Goal: Information Seeking & Learning: Compare options

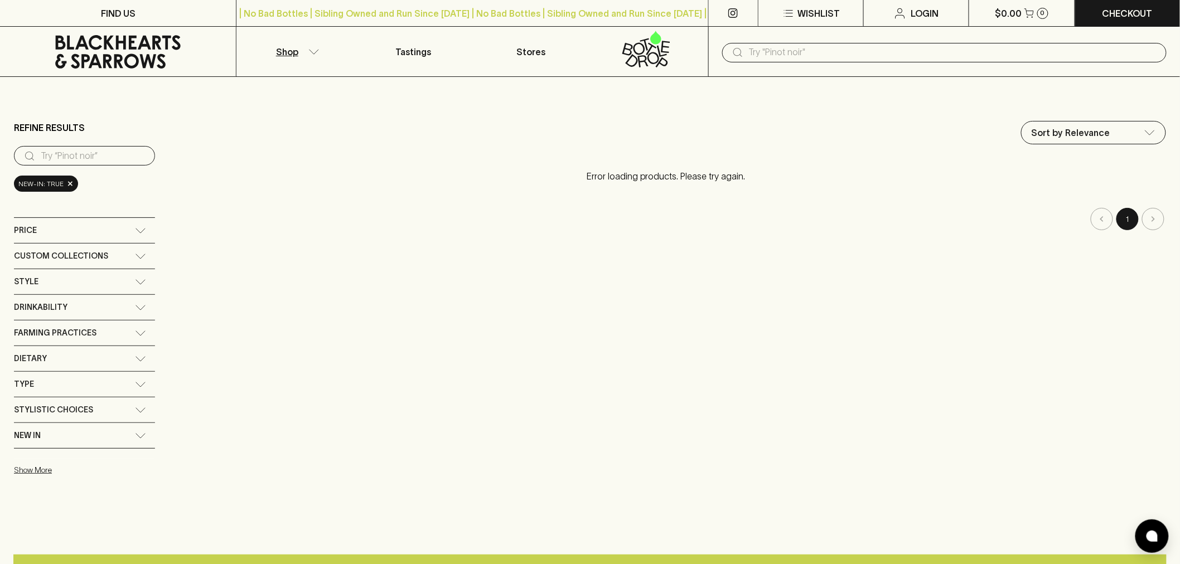
click at [788, 57] on input "text" at bounding box center [953, 52] width 409 height 18
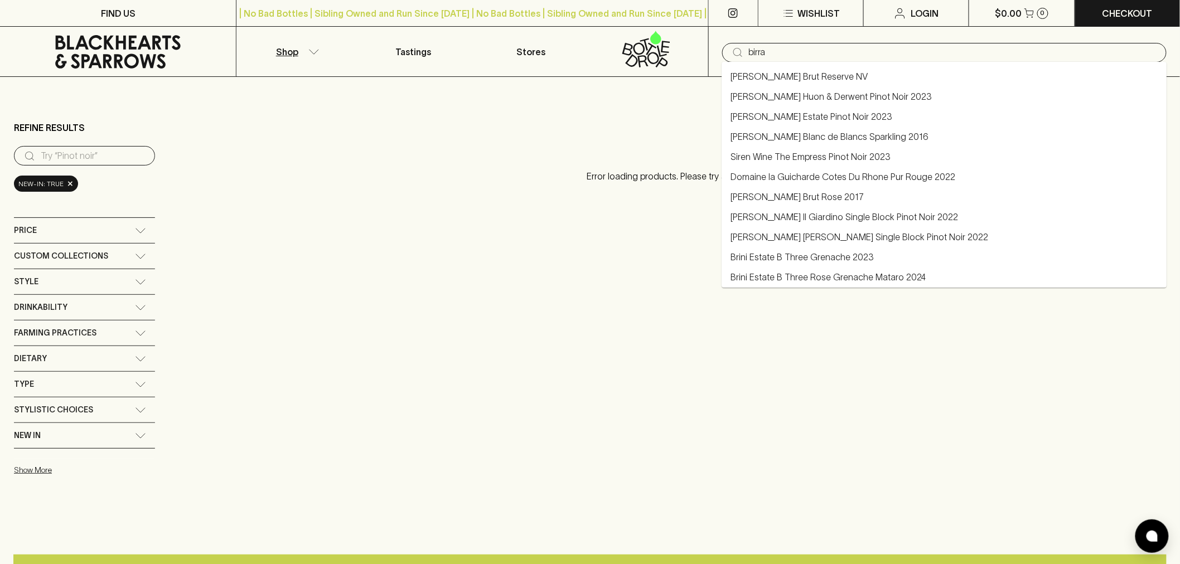
type input "birra"
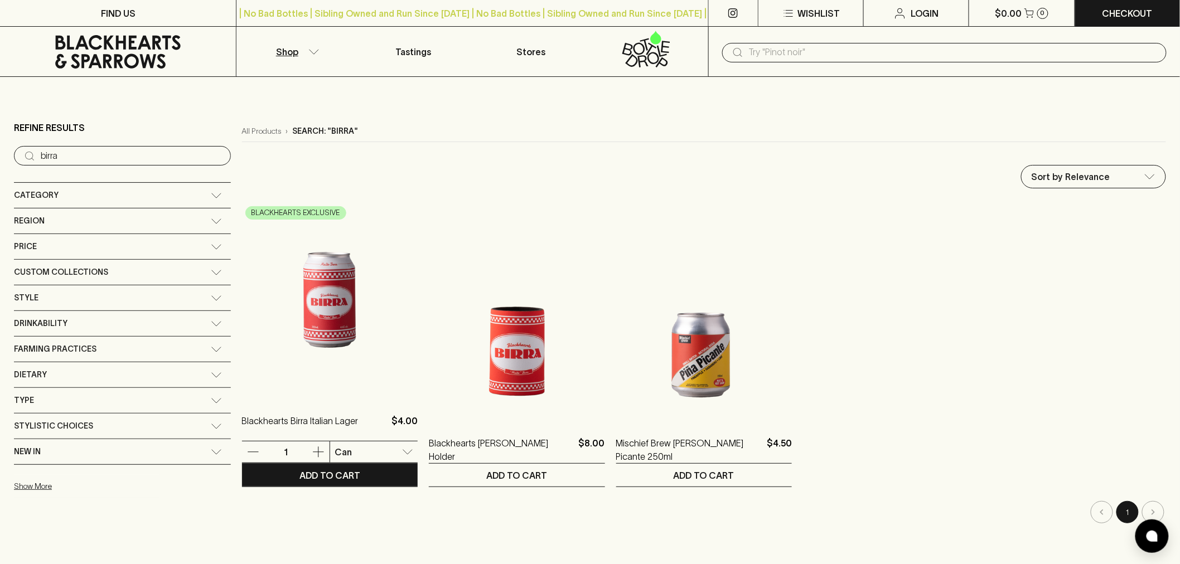
click at [281, 327] on img at bounding box center [330, 299] width 176 height 195
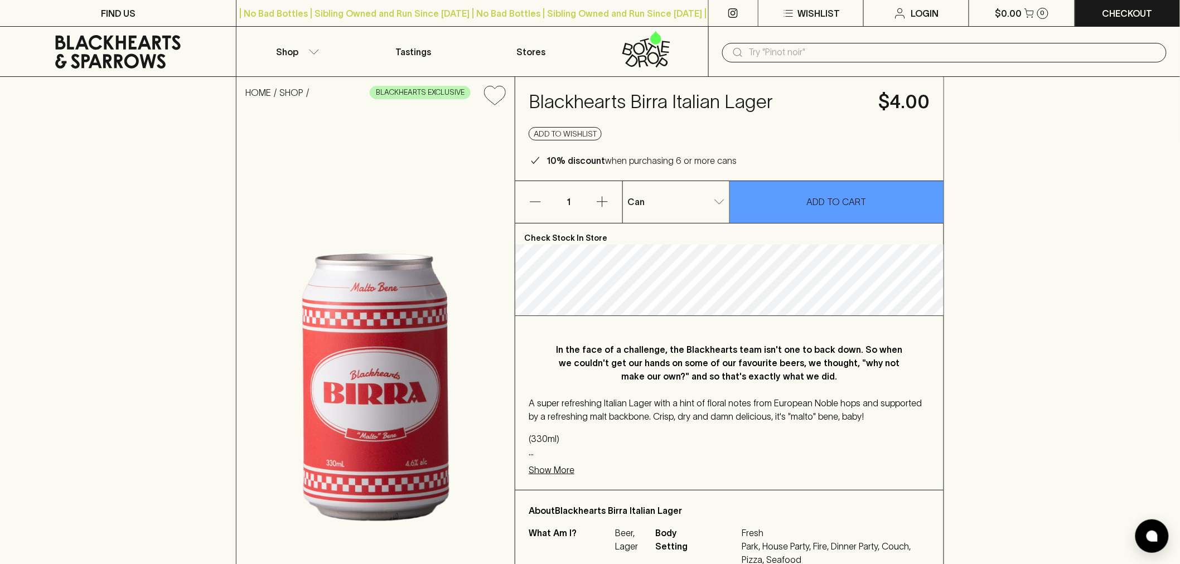
click at [619, 98] on h4 "Blackhearts Birra Italian Lager" at bounding box center [696, 101] width 337 height 23
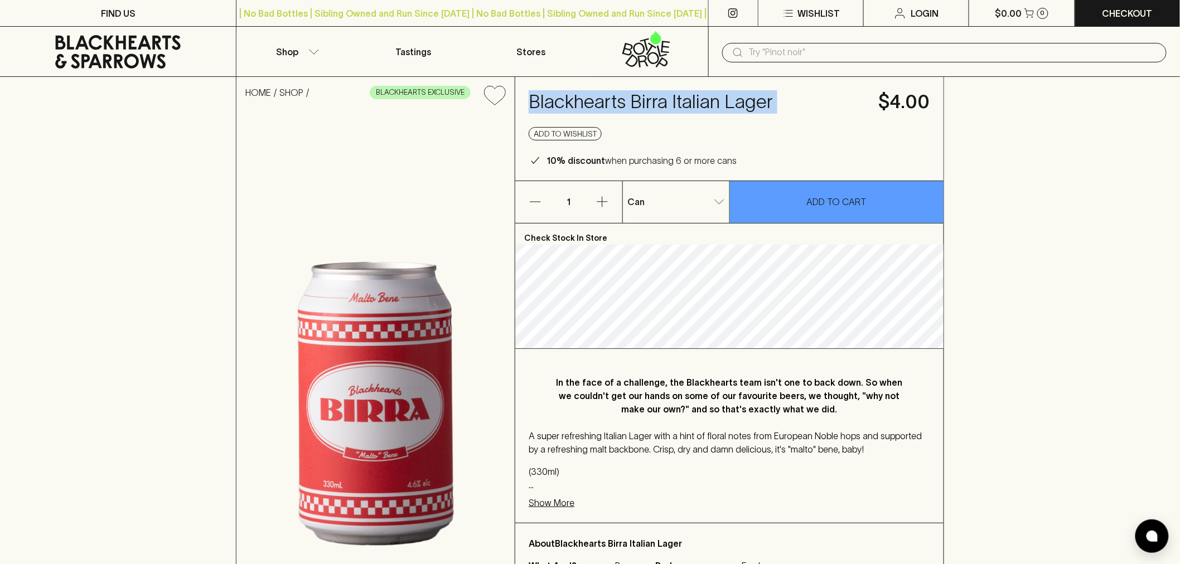
copy h4 "Blackhearts Birra Italian Lager"
click at [596, 385] on p "In the face of a challenge, the Blackhearts team isn't one to back down. So whe…" at bounding box center [729, 396] width 357 height 40
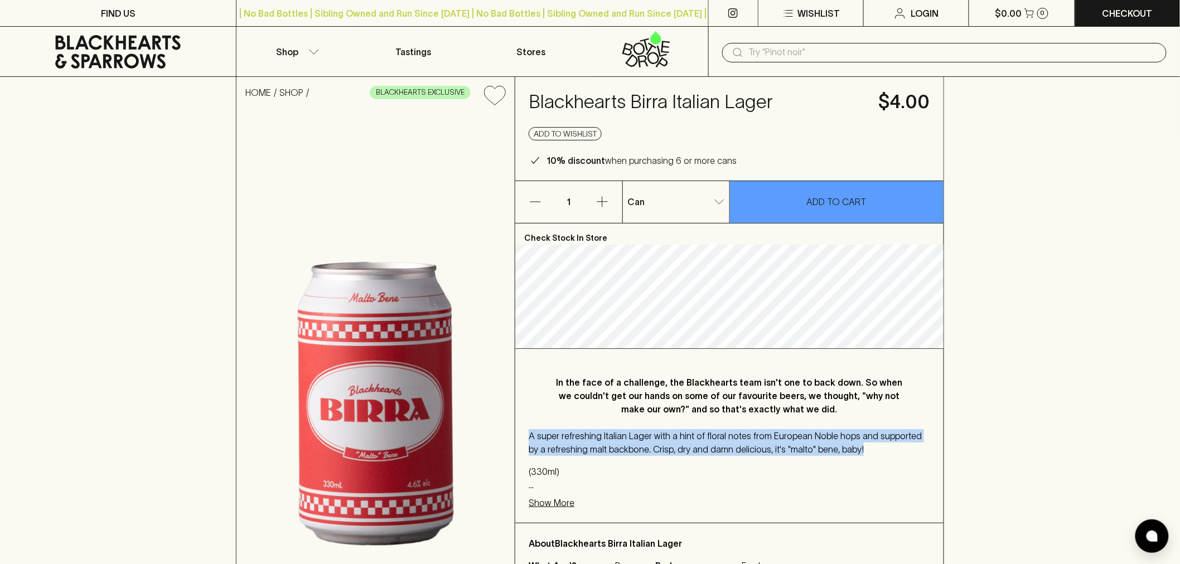
drag, startPoint x: 842, startPoint y: 450, endPoint x: 528, endPoint y: 436, distance: 313.6
click at [528, 436] on p "A super refreshing Italian Lager with a hint of floral notes from European Nobl…" at bounding box center [728, 442] width 401 height 27
copy p "A super refreshing Italian Lager with a hint of floral notes from European Nobl…"
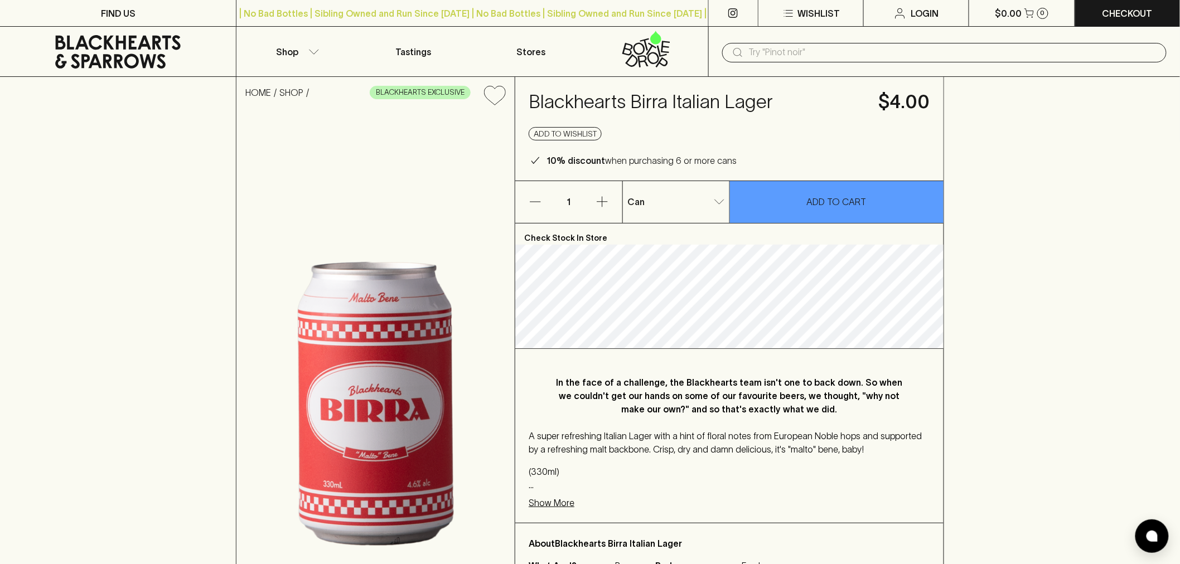
click at [708, 463] on div "A super refreshing Italian Lager with a hint of floral notes from European Nobl…" at bounding box center [728, 460] width 401 height 62
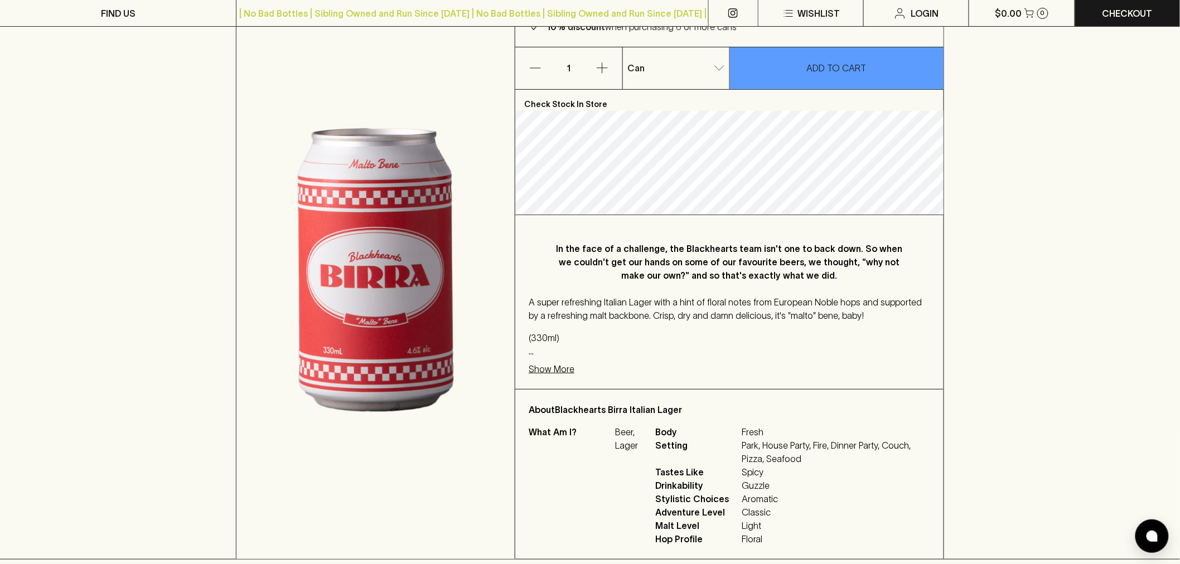
scroll to position [186, 0]
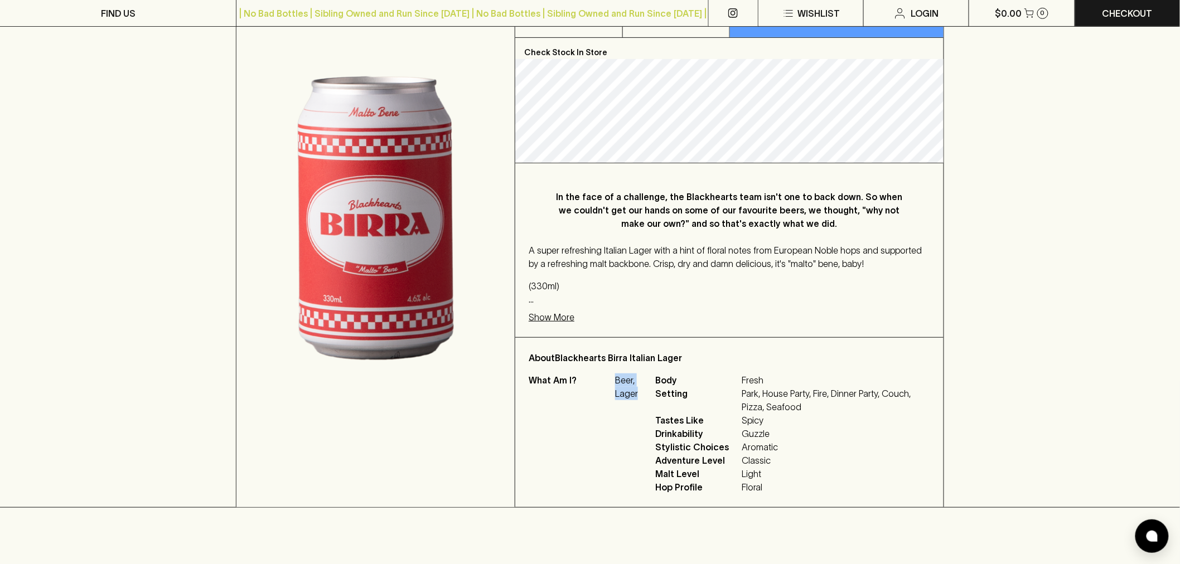
drag, startPoint x: 637, startPoint y: 395, endPoint x: 617, endPoint y: 381, distance: 24.4
click at [617, 381] on p "Beer, Lager" at bounding box center [628, 386] width 27 height 27
copy p "Beer, Lager"
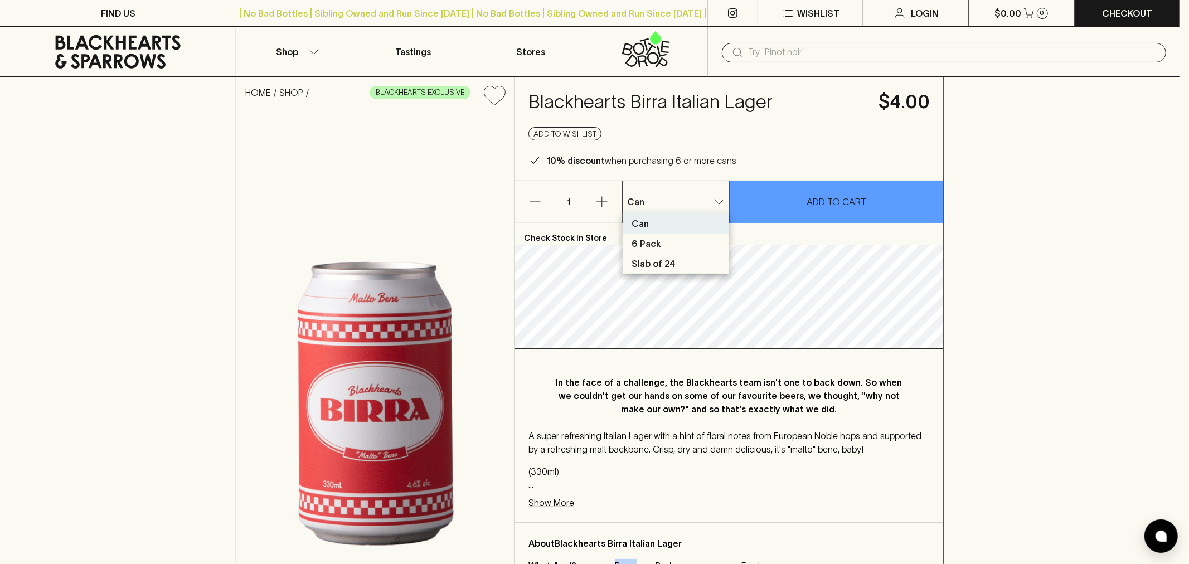
click at [652, 260] on p "Slab of 24" at bounding box center [653, 263] width 43 height 13
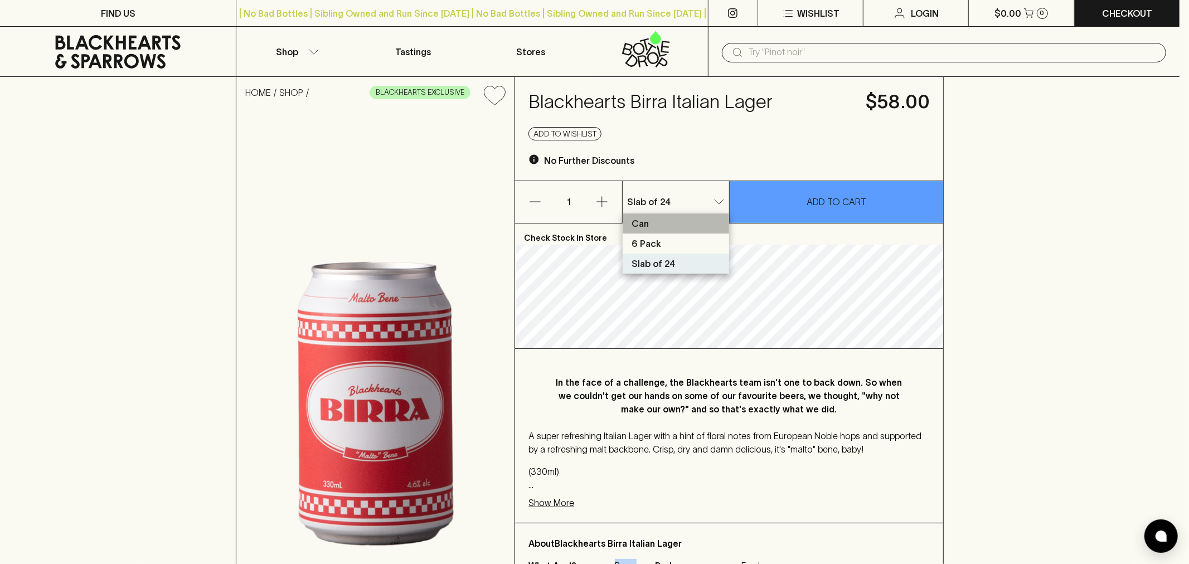
click at [692, 225] on li "Can" at bounding box center [676, 223] width 106 height 20
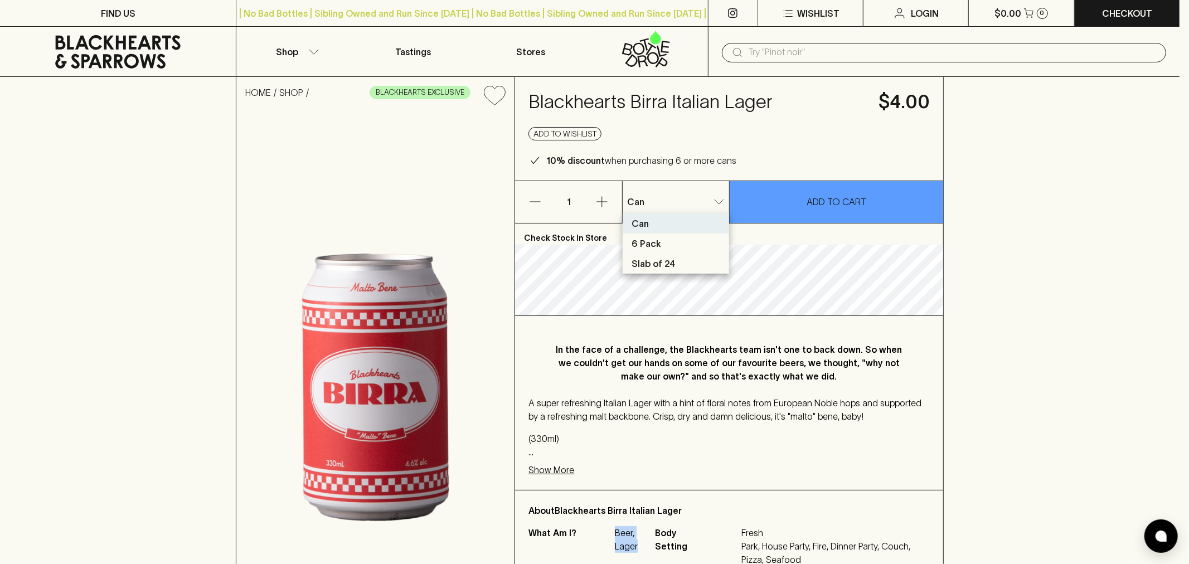
click at [688, 241] on li "6 Pack" at bounding box center [676, 244] width 106 height 20
type input "1"
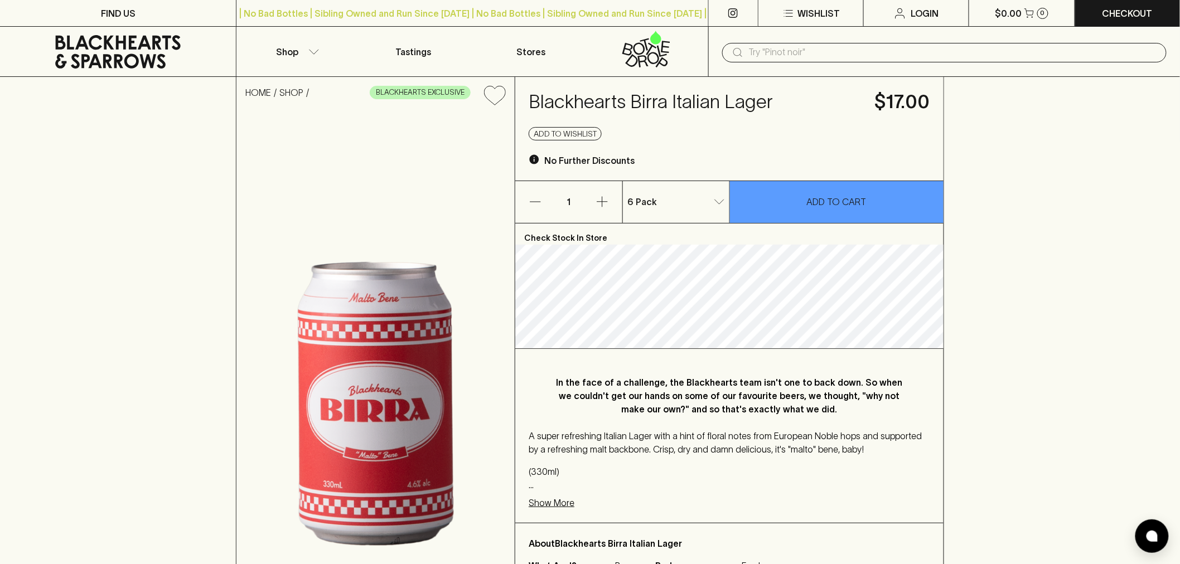
click at [603, 104] on h4 "Blackhearts Birra Italian Lager" at bounding box center [694, 101] width 333 height 23
copy h4 "Blackhearts Birra Italian Lager"
click at [786, 447] on p "A super refreshing Italian Lager with a hint of floral notes from European Nobl…" at bounding box center [728, 442] width 401 height 27
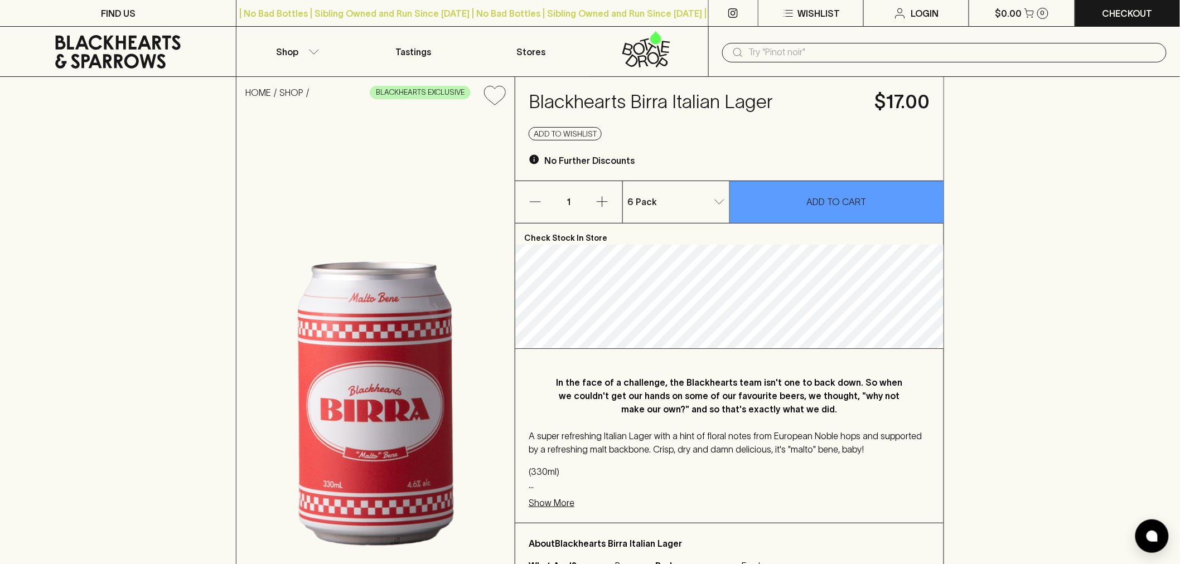
click at [137, 49] on icon at bounding box center [117, 51] width 219 height 33
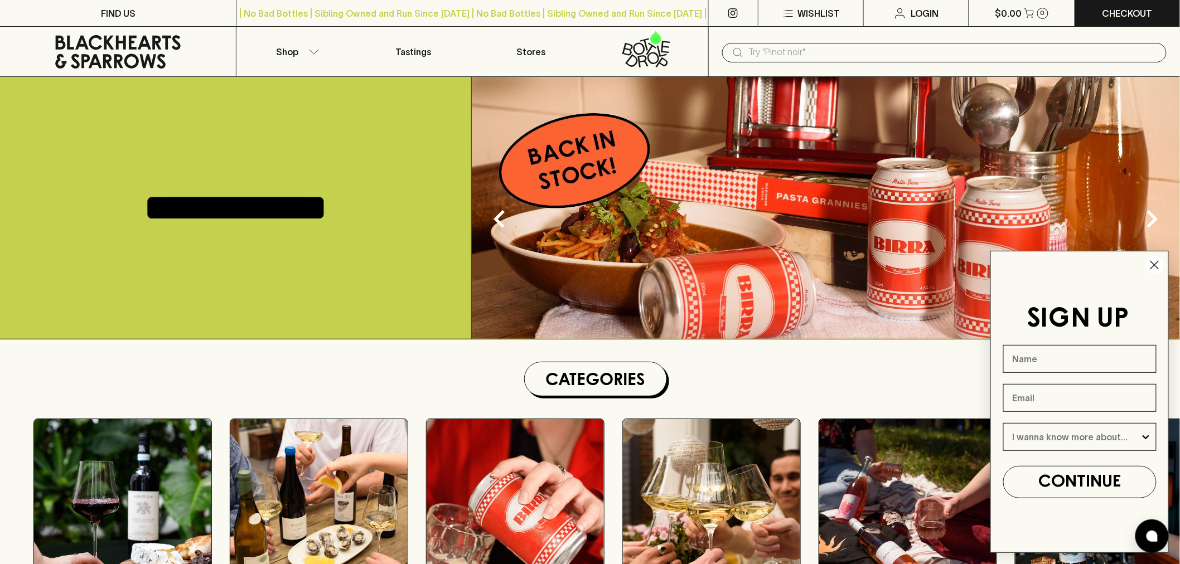
click at [1151, 263] on circle "Close dialog" at bounding box center [1154, 265] width 18 height 18
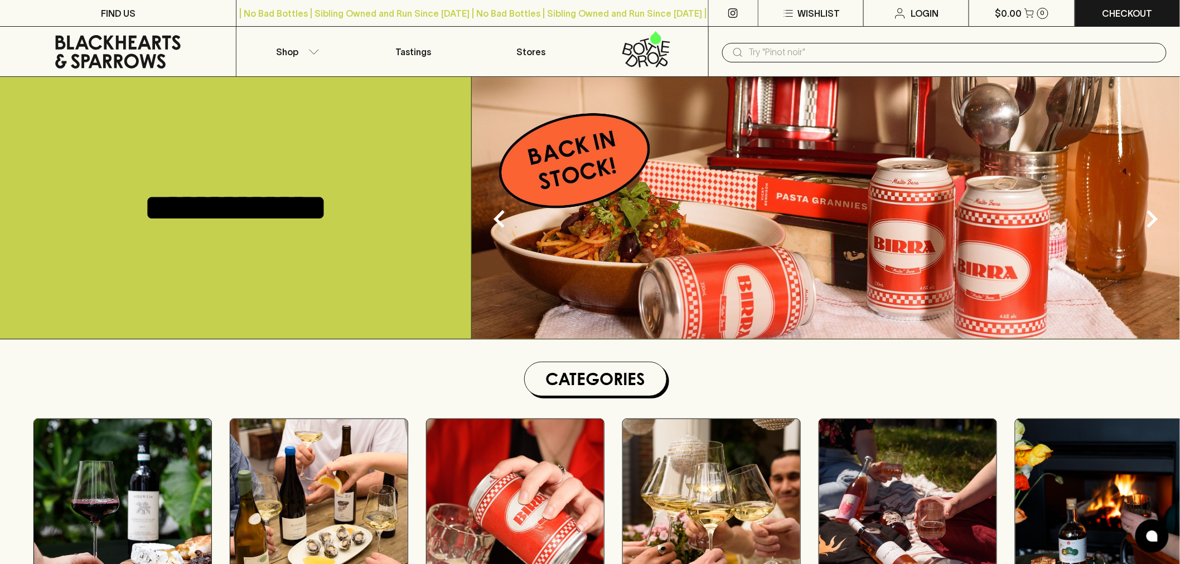
click at [823, 51] on input "text" at bounding box center [953, 52] width 409 height 18
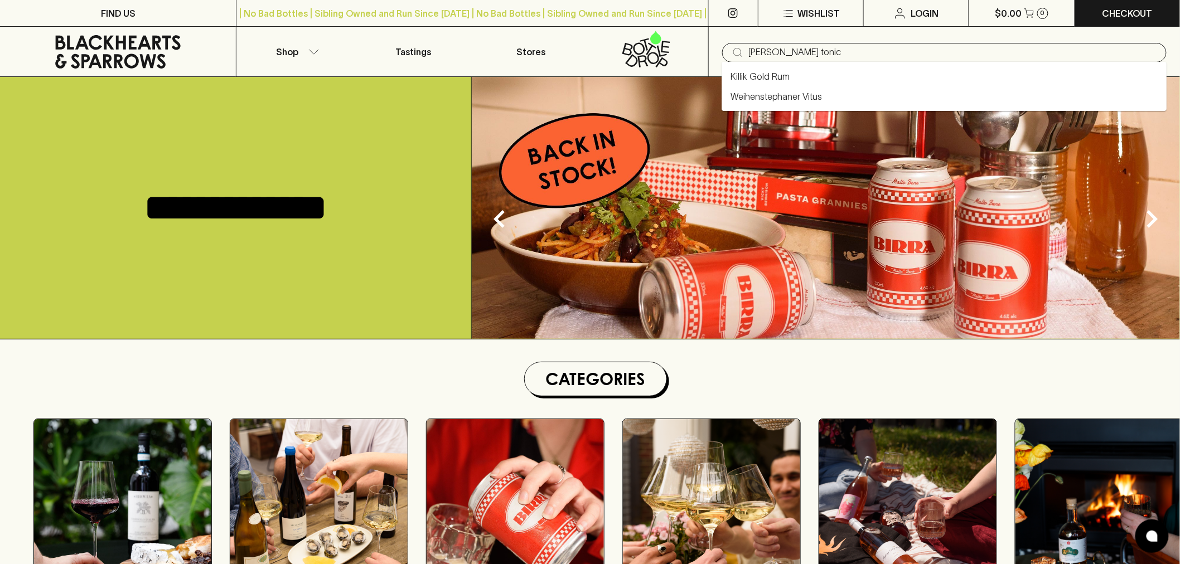
type input "[PERSON_NAME] tonic"
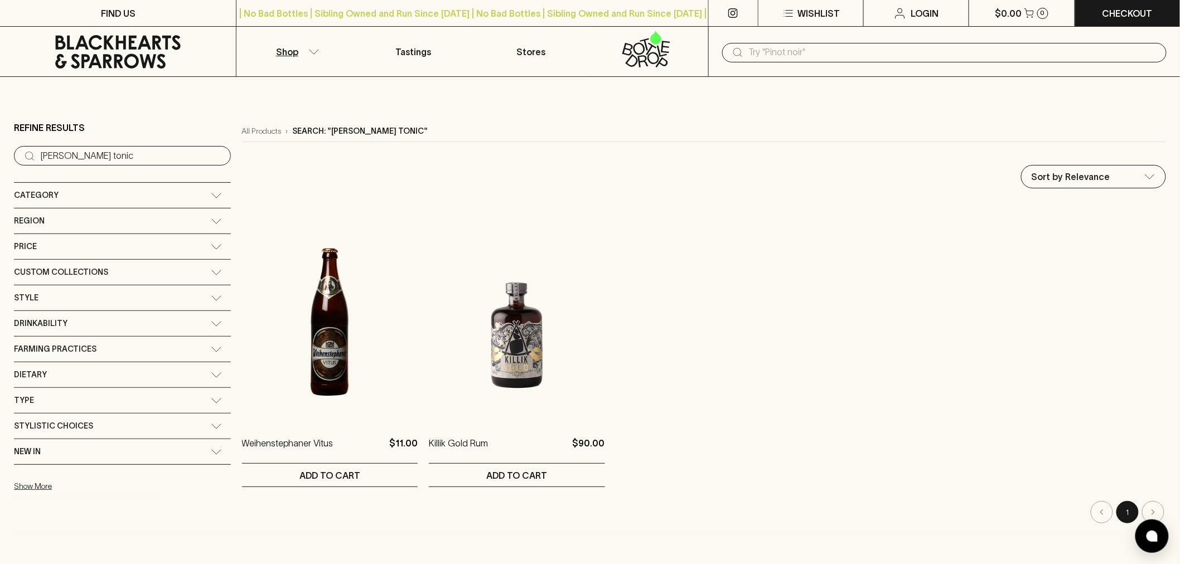
click at [799, 52] on input "text" at bounding box center [953, 52] width 409 height 18
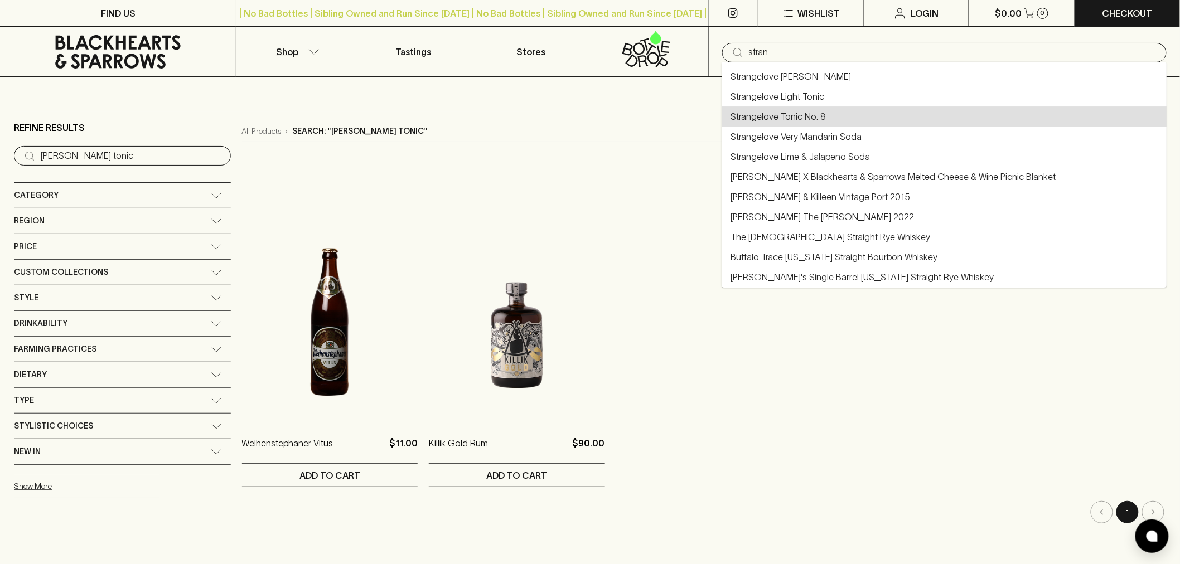
type input "Strangelove Tonic No. 8"
type input "stran"
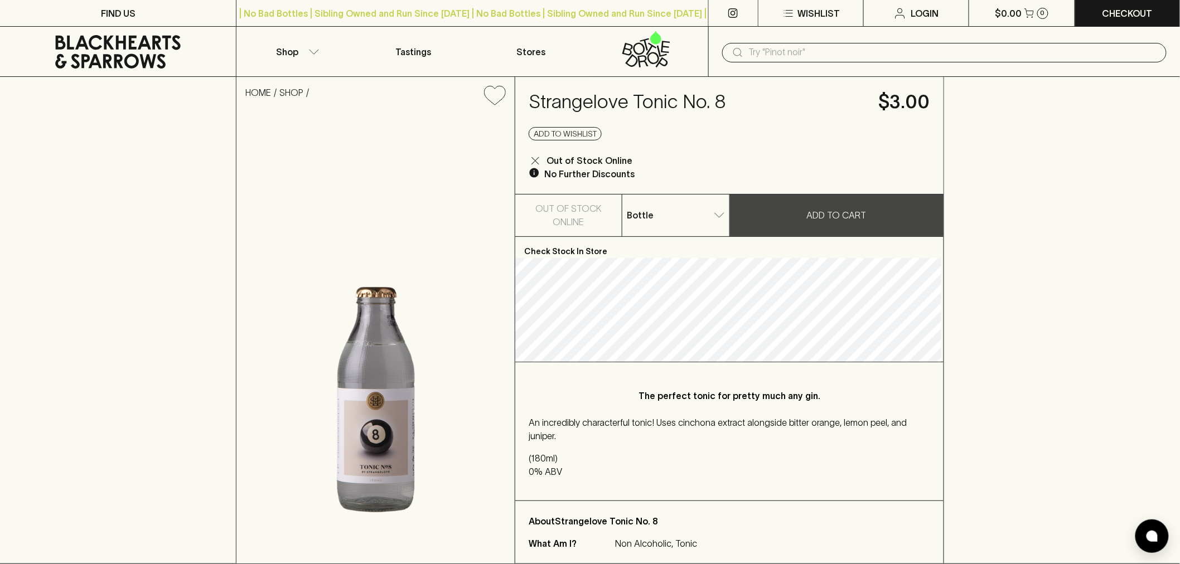
click at [91, 46] on icon at bounding box center [117, 51] width 125 height 33
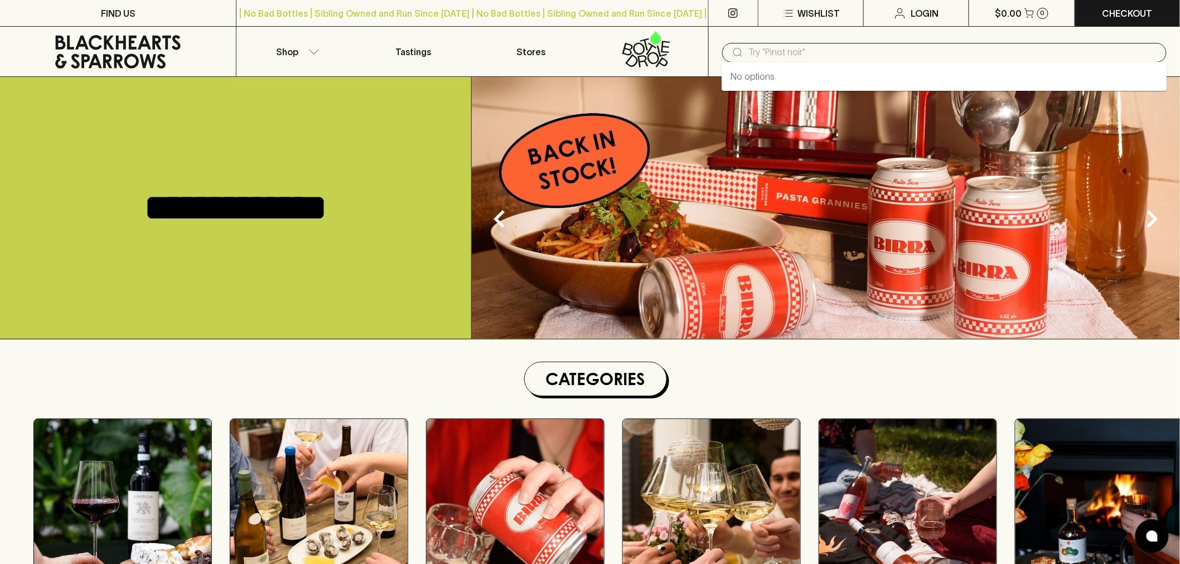
click at [779, 52] on input "text" at bounding box center [953, 52] width 409 height 18
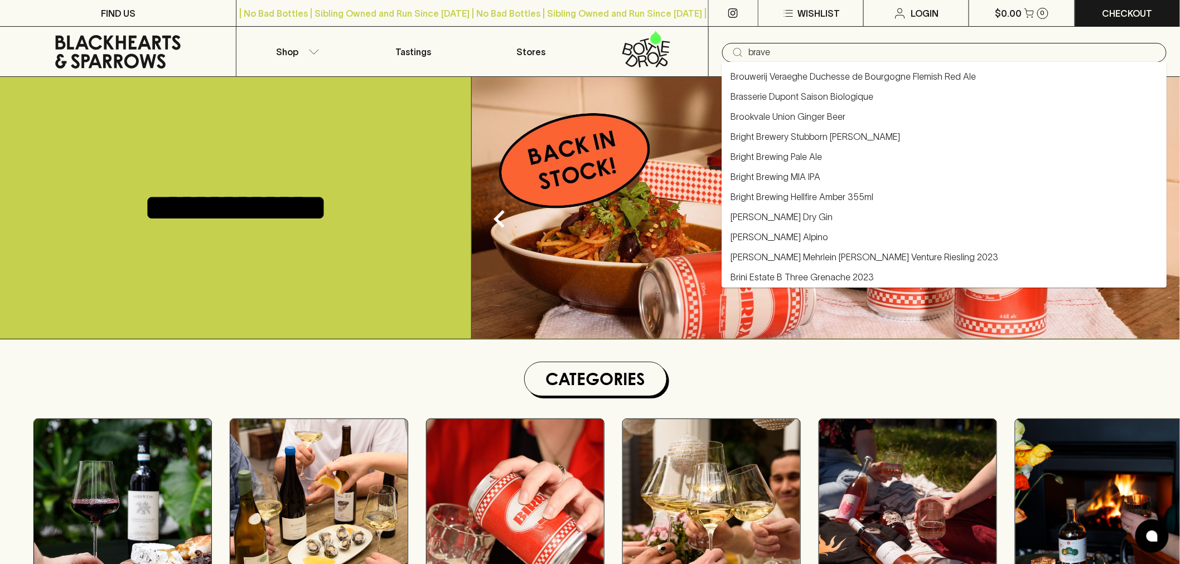
type input "brave"
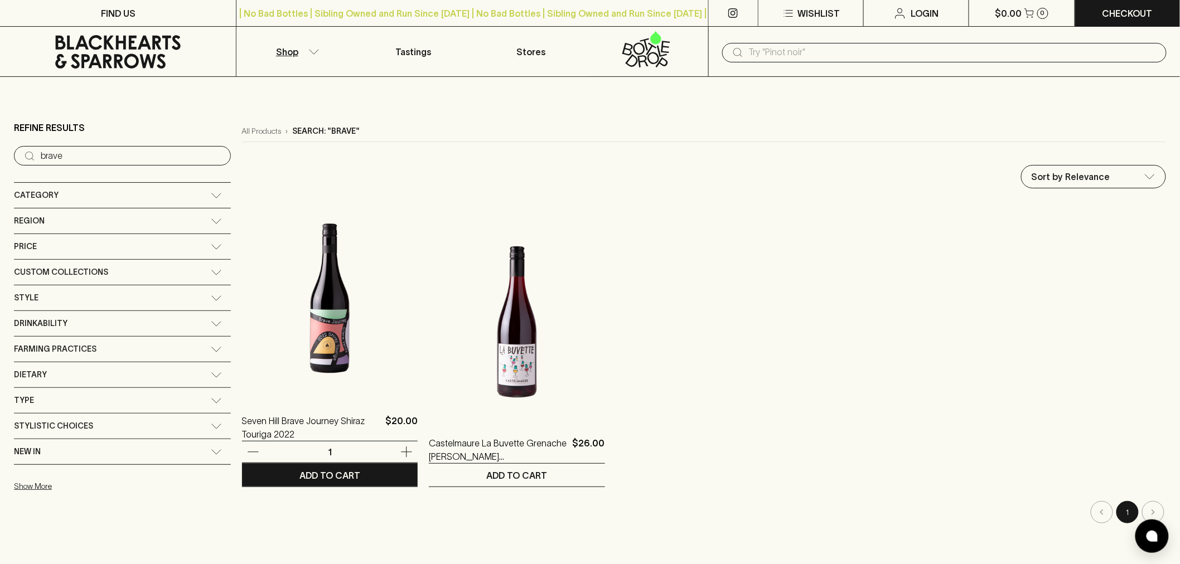
click at [258, 344] on img at bounding box center [330, 299] width 176 height 195
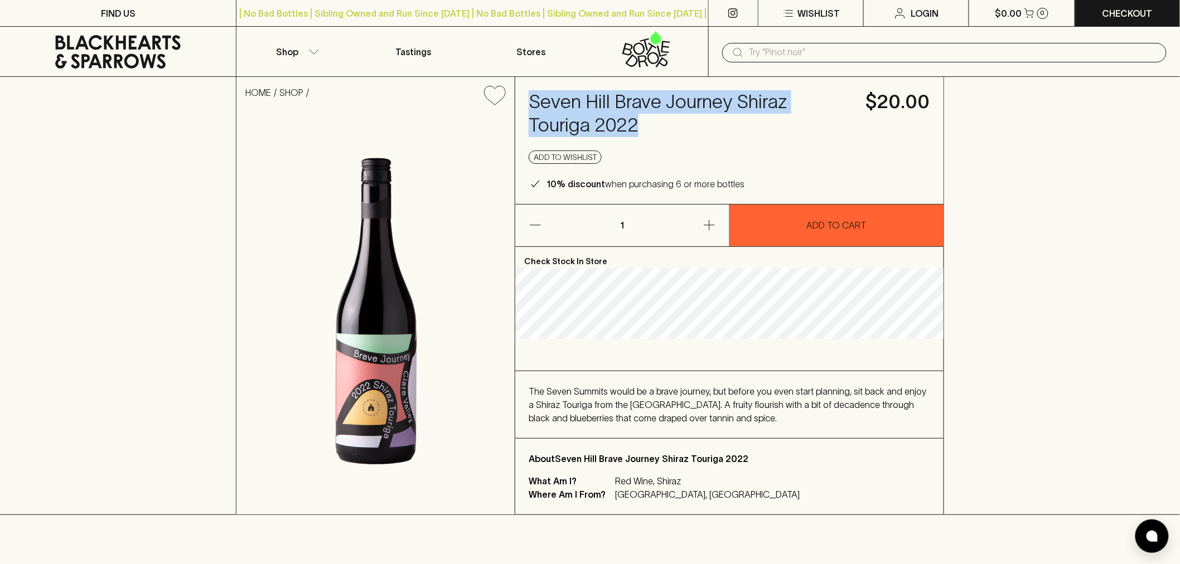
drag, startPoint x: 571, startPoint y: 124, endPoint x: 530, endPoint y: 102, distance: 46.1
click at [530, 102] on h4 "Seven Hill Brave Journey Shiraz Touriga 2022" at bounding box center [690, 113] width 324 height 47
copy h4 "Seven Hill Brave Journey Shiraz Touriga 2022"
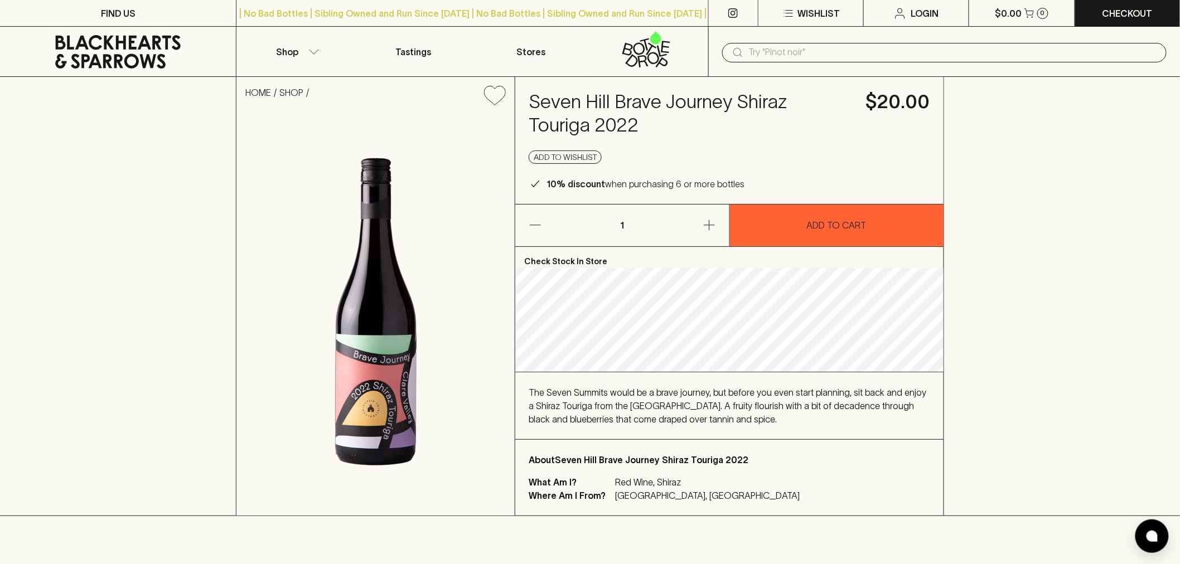
drag, startPoint x: 654, startPoint y: 385, endPoint x: 664, endPoint y: 413, distance: 29.6
click at [654, 389] on div "The Seven Summits would be a brave journey, but before you even start planning,…" at bounding box center [729, 405] width 428 height 67
drag, startPoint x: 681, startPoint y: 481, endPoint x: 672, endPoint y: 482, distance: 8.4
click at [672, 482] on p "Red Wine, Shiraz" at bounding box center [707, 481] width 185 height 13
click at [668, 480] on p "Red Wine, Shiraz" at bounding box center [707, 481] width 185 height 13
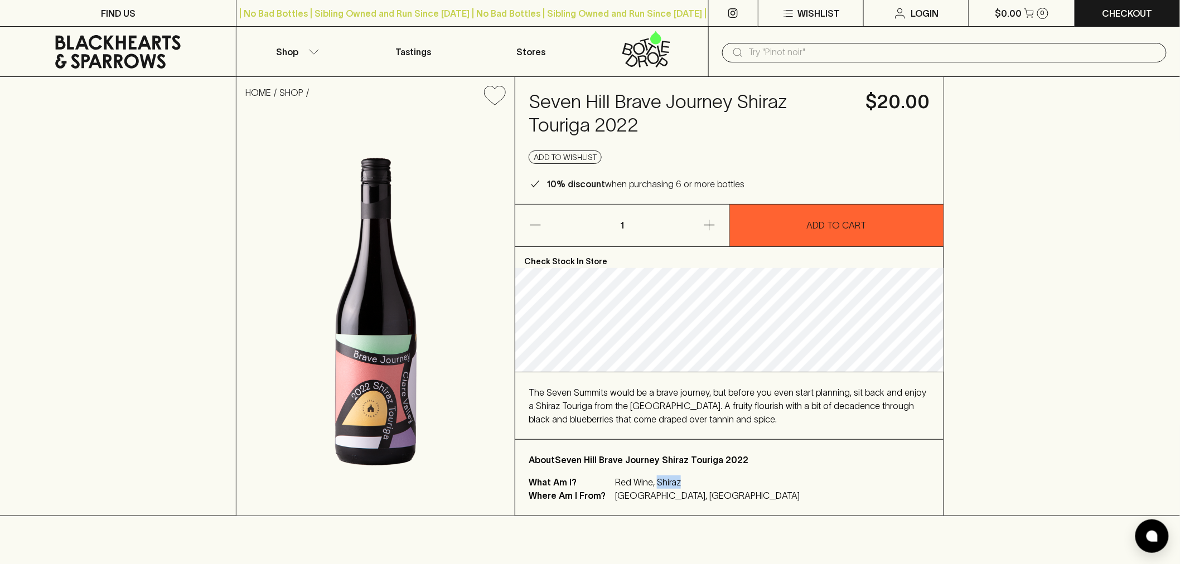
click at [668, 480] on p "Red Wine, Shiraz" at bounding box center [707, 481] width 185 height 13
copy p "Shiraz"
click at [687, 402] on span "The Seven Summits would be a brave journey, but before you even start planning,…" at bounding box center [726, 405] width 397 height 37
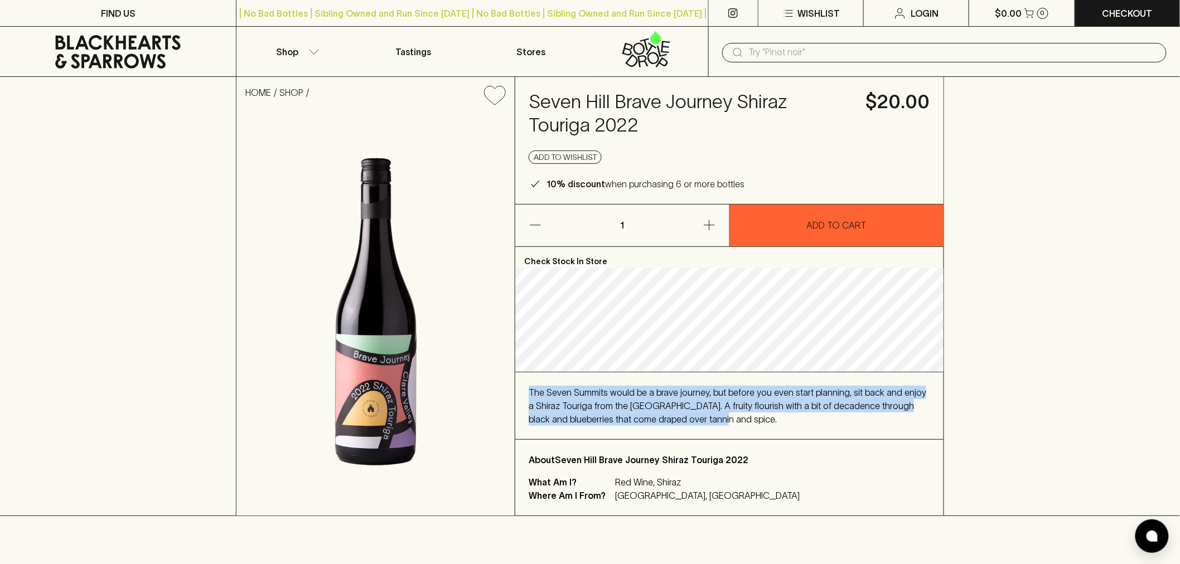
drag, startPoint x: 671, startPoint y: 421, endPoint x: 527, endPoint y: 393, distance: 146.6
click at [527, 393] on div "The Seven Summits would be a brave journey, but before you even start planning,…" at bounding box center [729, 405] width 428 height 67
copy span "The Seven Summits would be a brave journey, but before you even start planning,…"
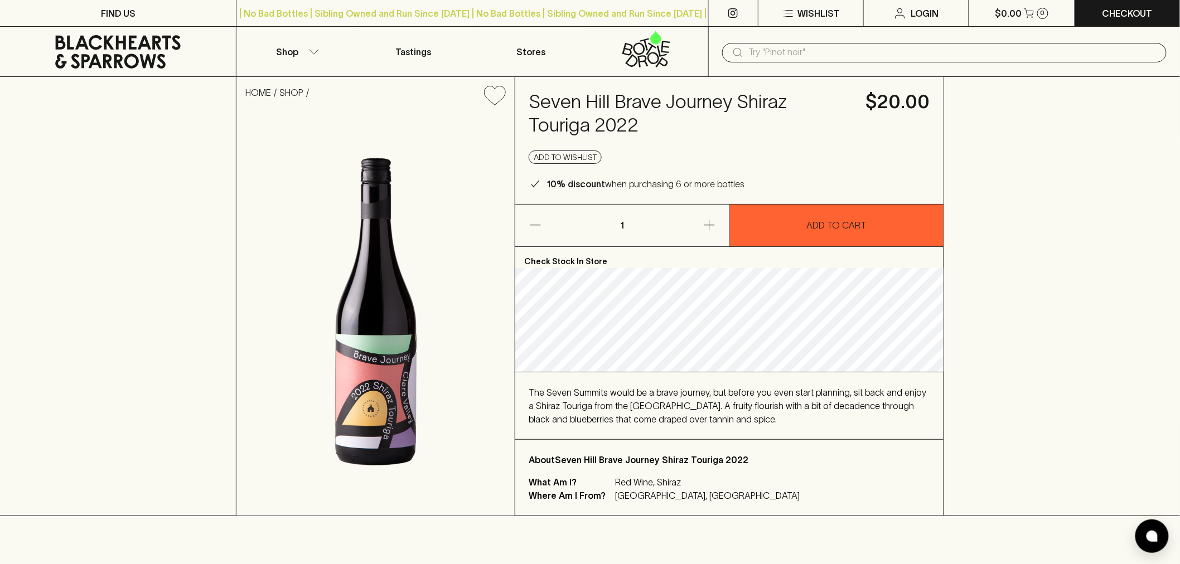
click at [705, 488] on p "Red Wine, Shiraz" at bounding box center [707, 481] width 185 height 13
drag, startPoint x: 710, startPoint y: 497, endPoint x: 653, endPoint y: 498, distance: 57.4
click at [653, 498] on div "What Am I? Red Wine, [GEOGRAPHIC_DATA] Where Am I From? [GEOGRAPHIC_DATA], [GEO…" at bounding box center [728, 488] width 401 height 27
copy p "[GEOGRAPHIC_DATA]"
click at [766, 483] on div "What Am I? Red Wine, [GEOGRAPHIC_DATA] Where Am I From? [GEOGRAPHIC_DATA], [GEO…" at bounding box center [728, 488] width 401 height 27
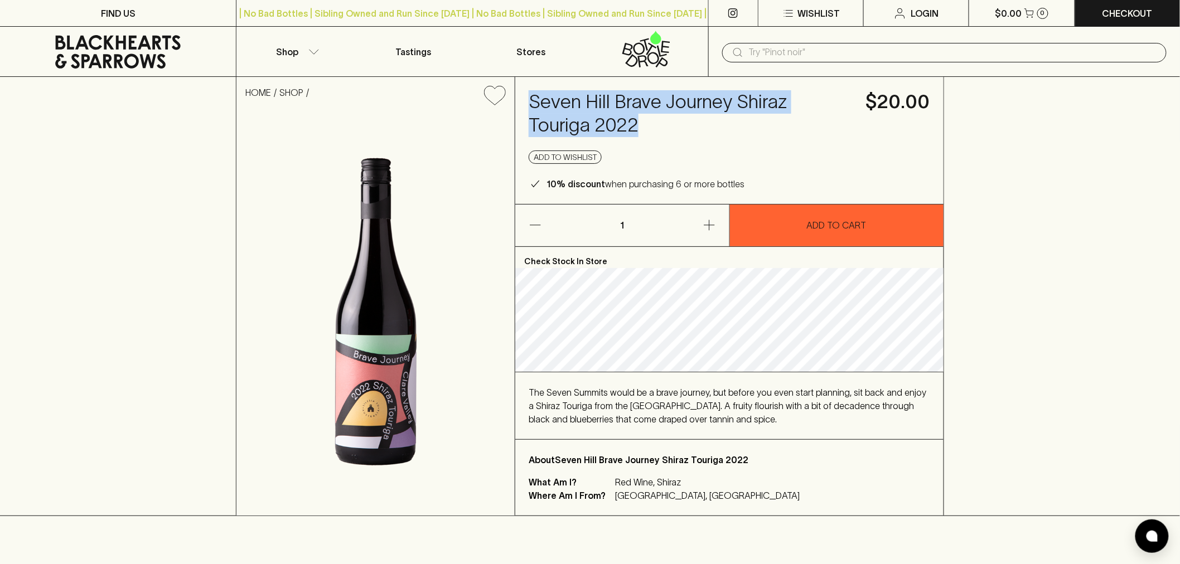
drag, startPoint x: 547, startPoint y: 112, endPoint x: 531, endPoint y: 102, distance: 19.0
click at [531, 102] on h4 "Seven Hill Brave Journey Shiraz Touriga 2022" at bounding box center [690, 113] width 324 height 47
copy h4 "Seven Hill Brave Journey Shiraz Touriga 2022"
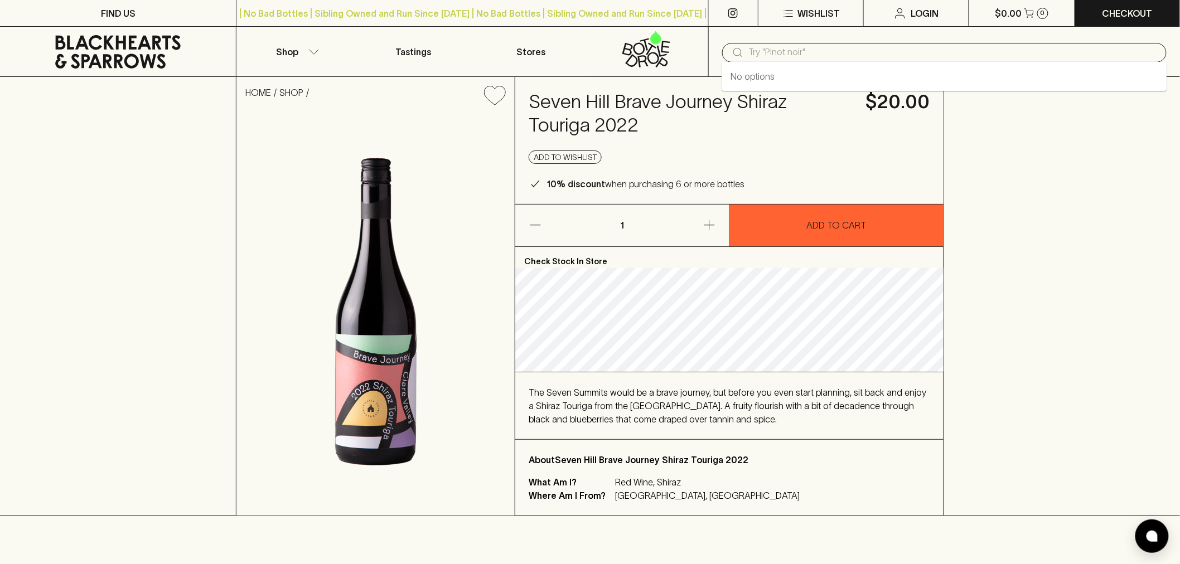
click at [829, 54] on input "text" at bounding box center [953, 52] width 409 height 18
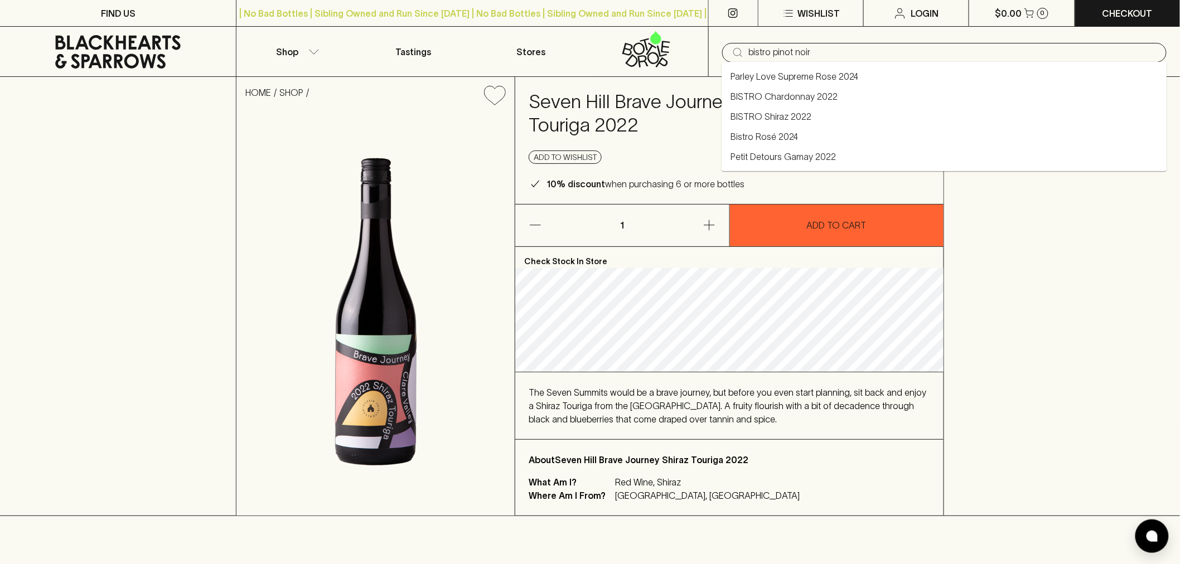
type input "bistro pinot noir"
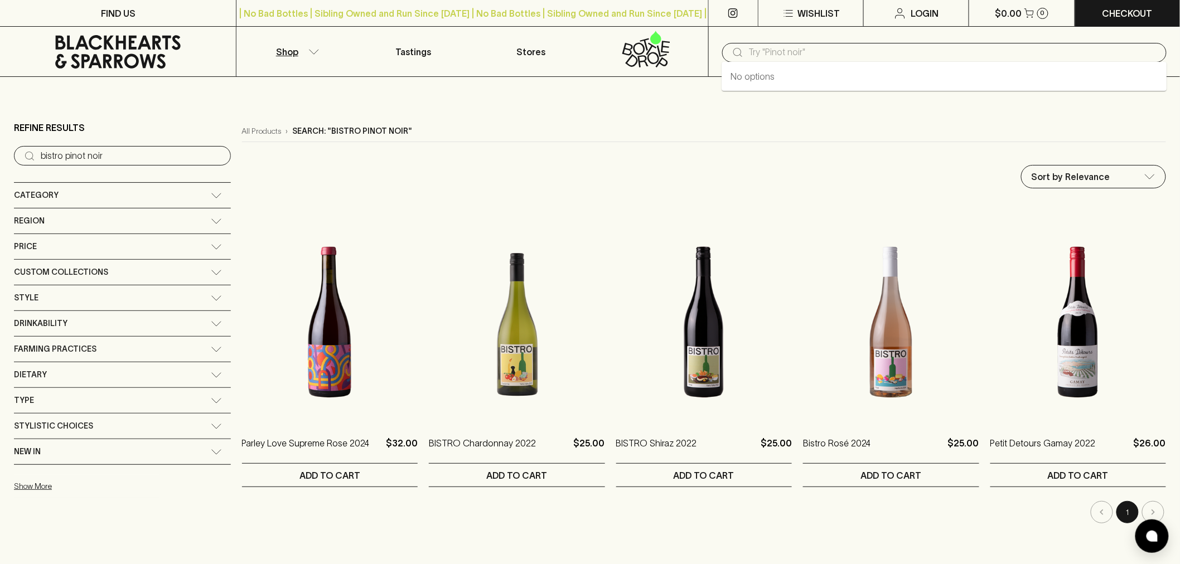
click at [779, 47] on input "text" at bounding box center [953, 52] width 409 height 18
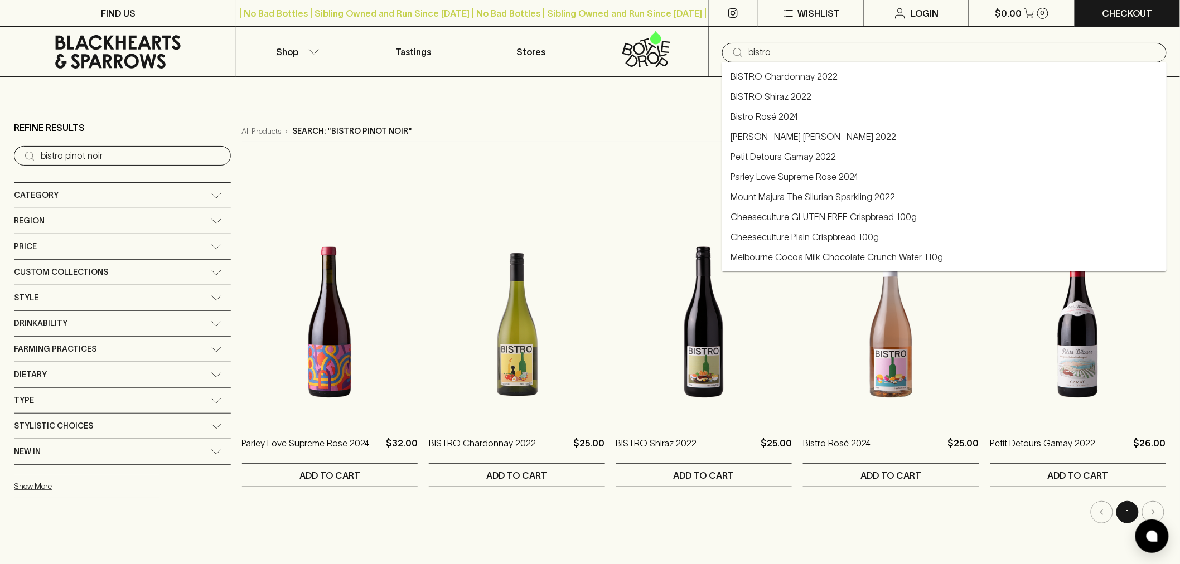
type input "bistro"
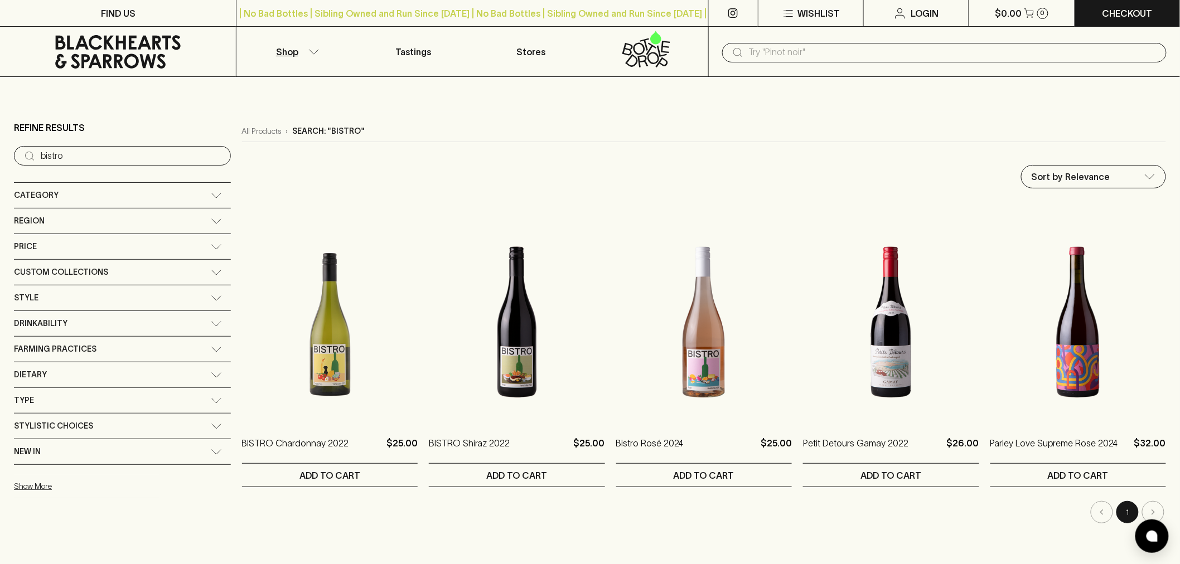
click at [777, 57] on input "text" at bounding box center [953, 52] width 409 height 18
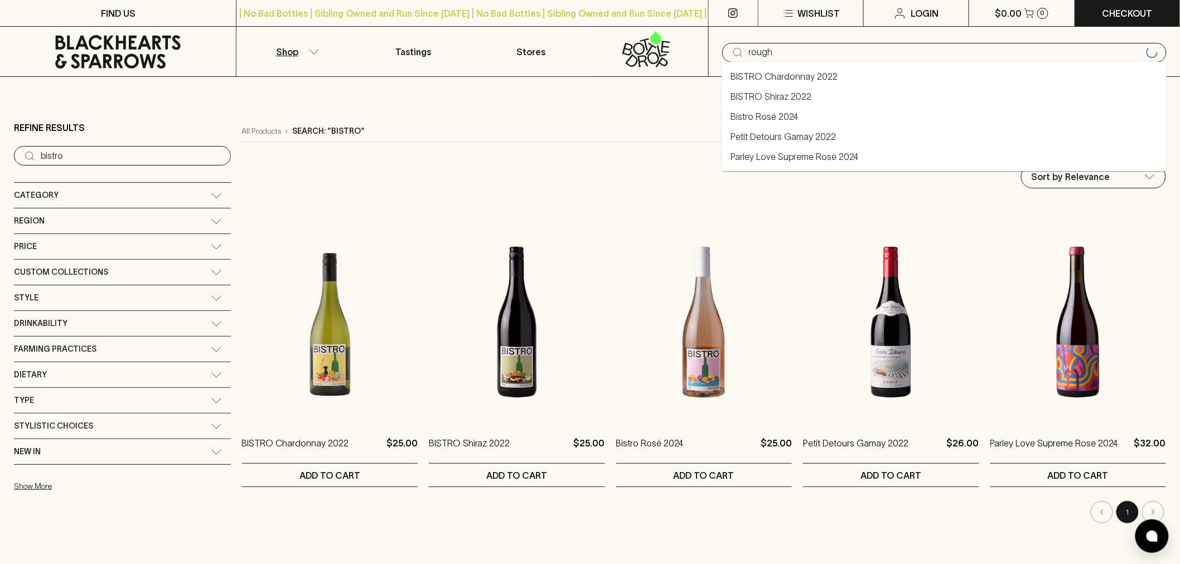
type input "rough"
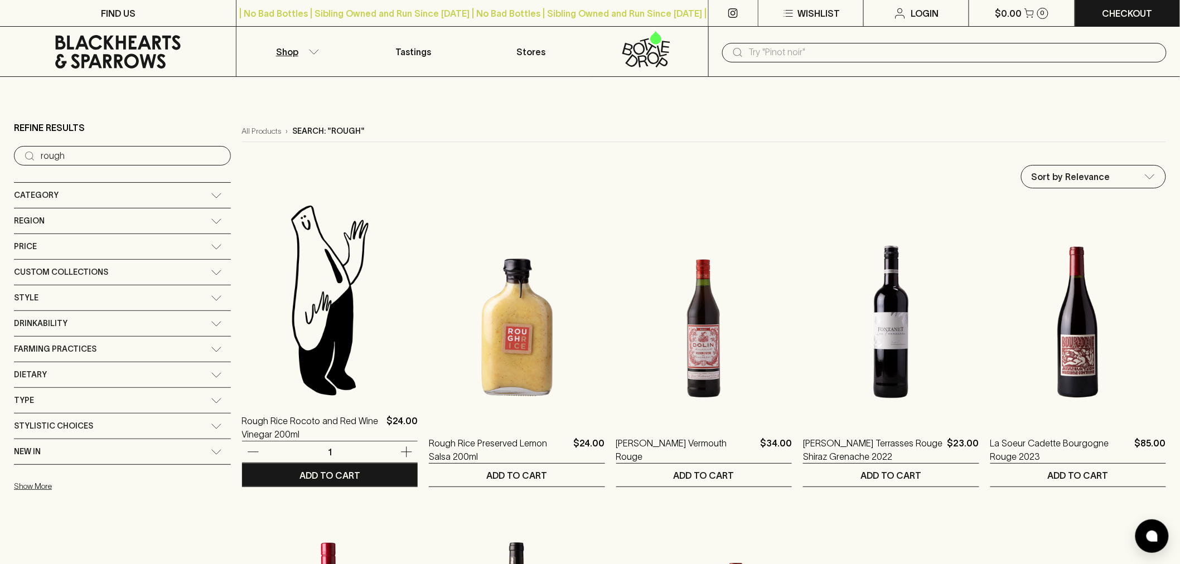
click at [270, 309] on img at bounding box center [330, 299] width 176 height 195
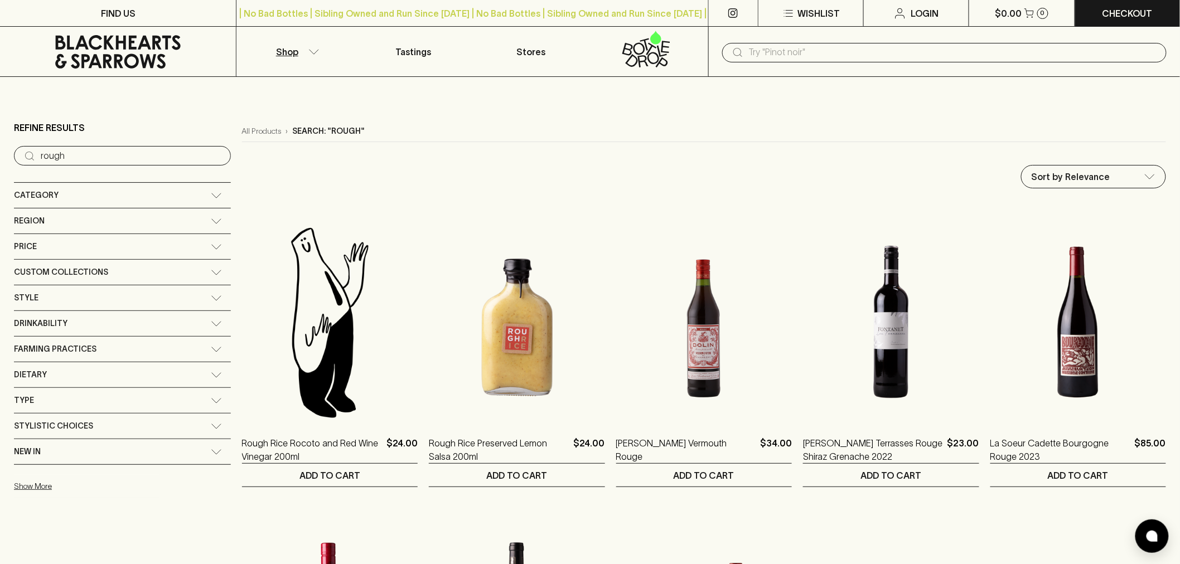
click at [474, 343] on img at bounding box center [517, 322] width 176 height 195
